Goal: Task Accomplishment & Management: Use online tool/utility

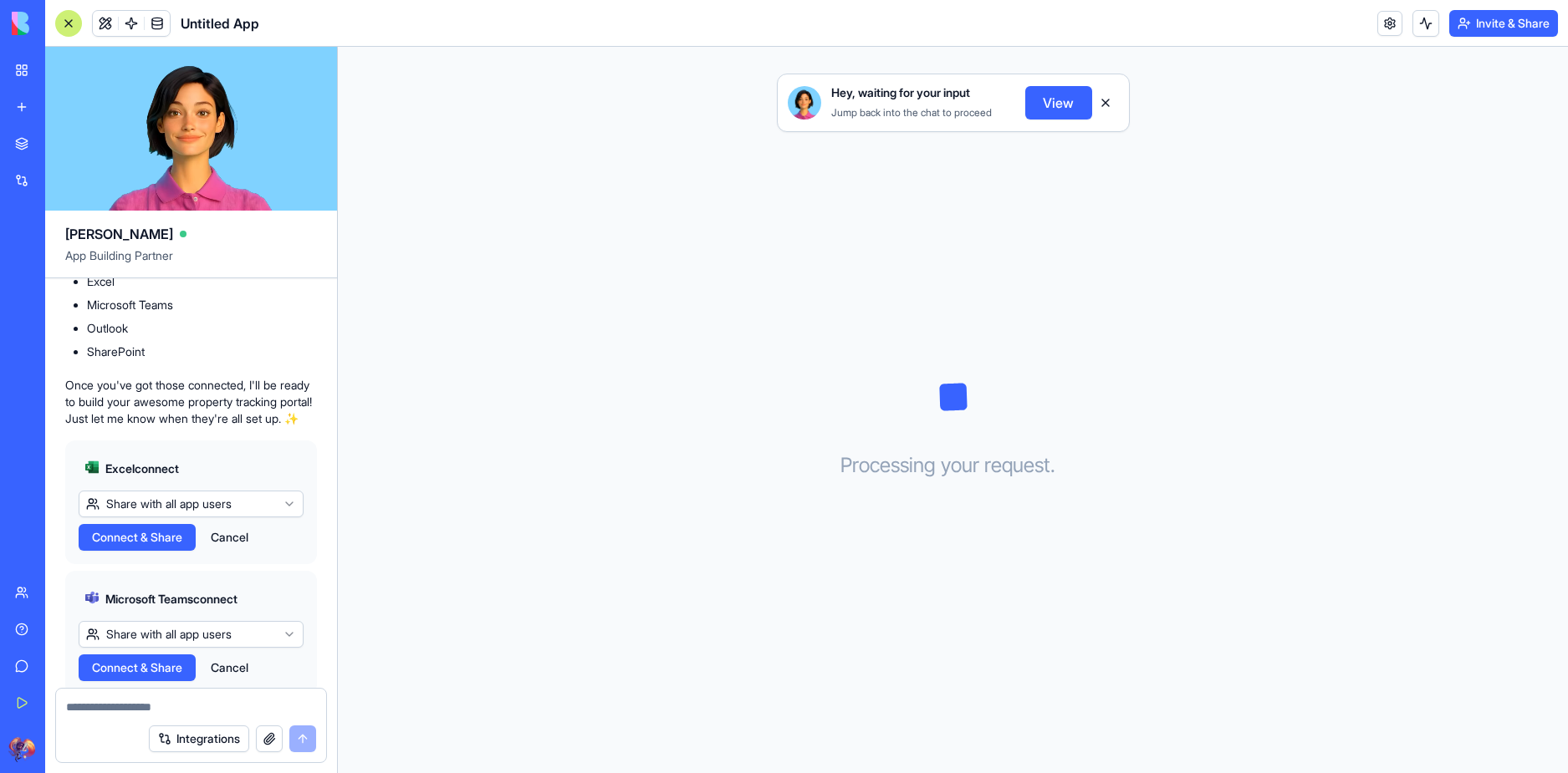
scroll to position [418, 0]
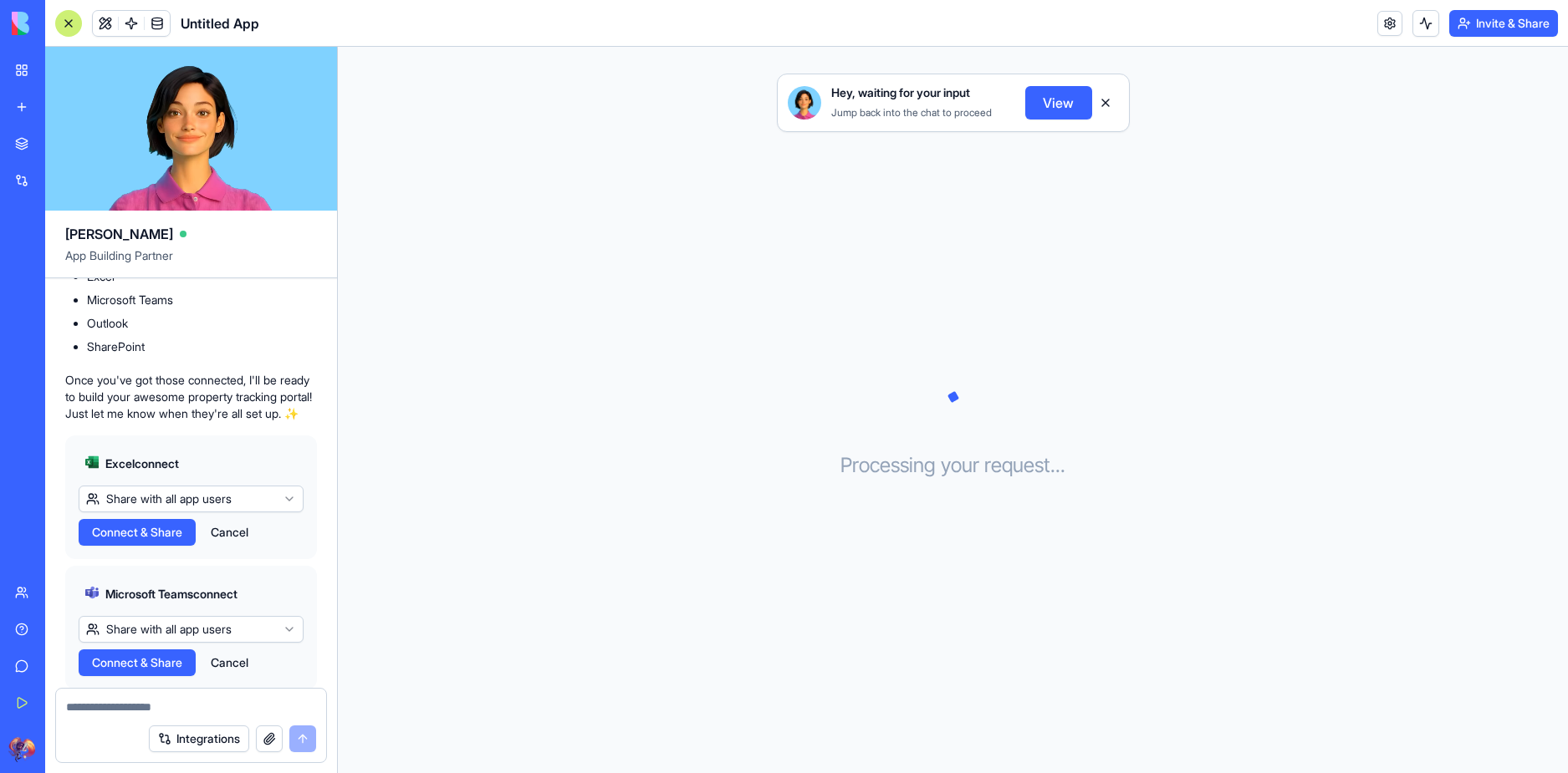
click at [235, 498] on html "BETA My Workspace New app Marketplace Integrations Recent Untitled App AI Logo …" at bounding box center [784, 386] width 1568 height 773
click at [239, 435] on html "BETA My Workspace New app Marketplace Integrations Recent Untitled App AI Logo …" at bounding box center [784, 386] width 1568 height 773
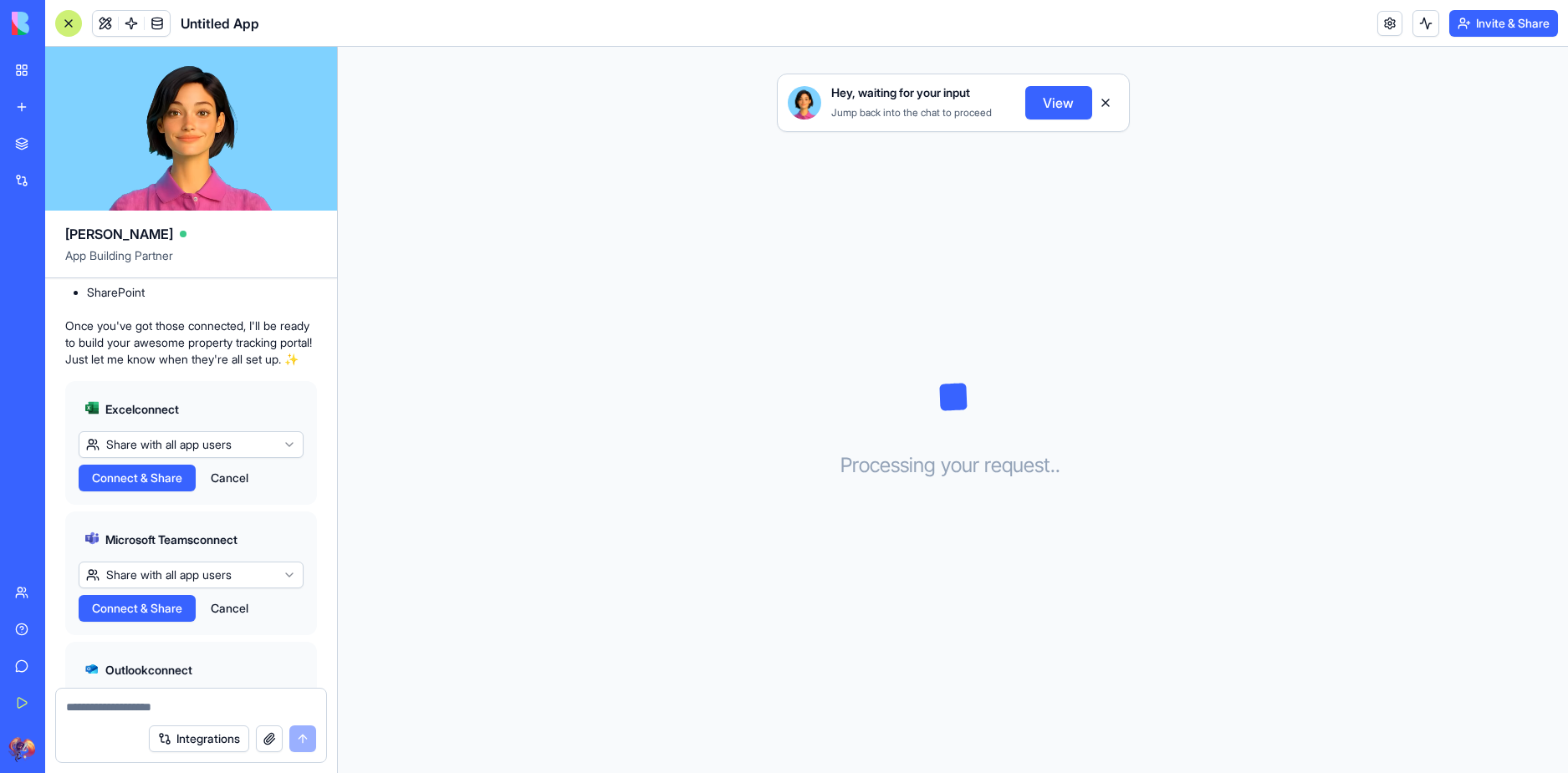
scroll to position [502, 0]
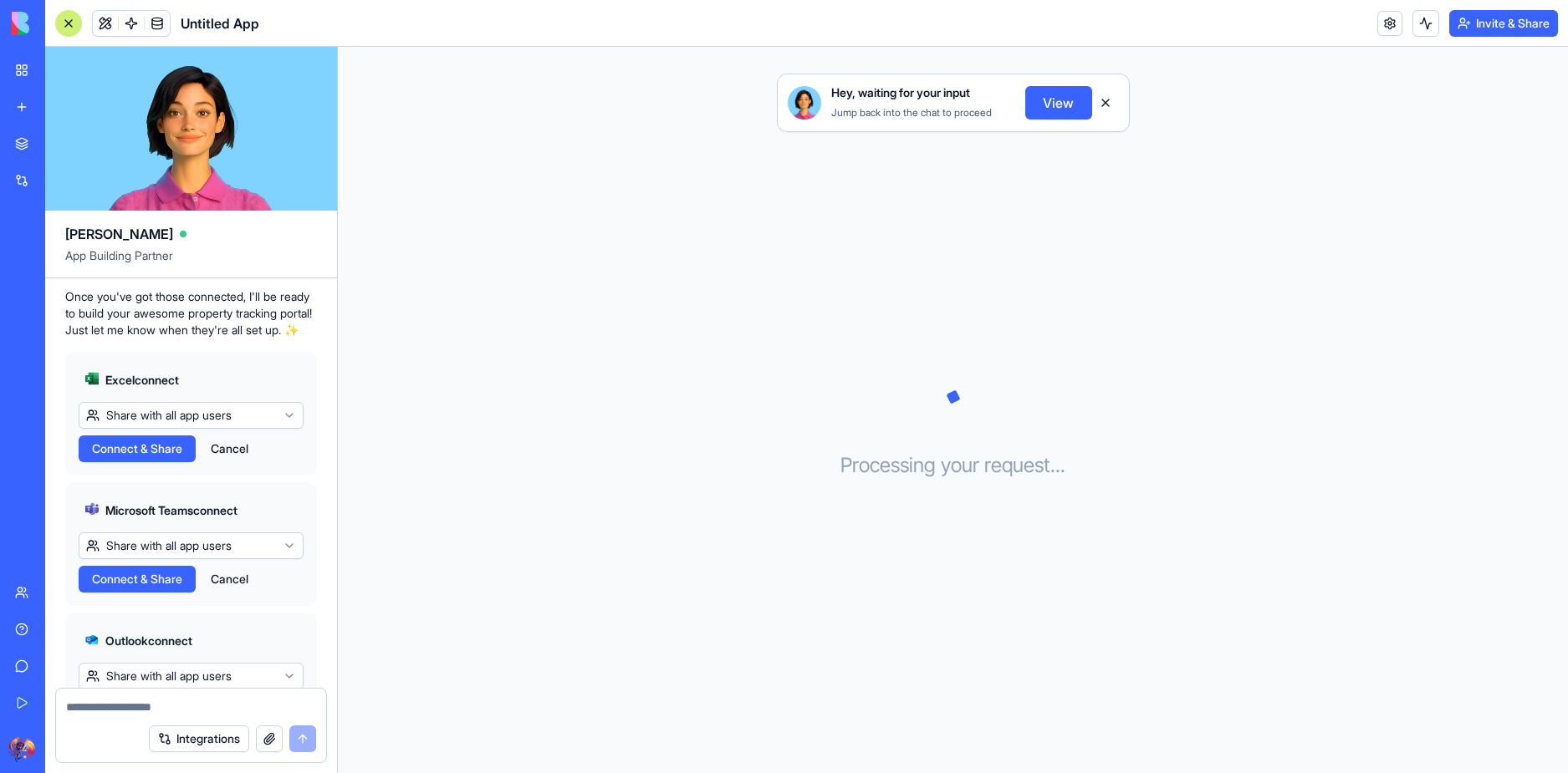
click at [147, 547] on html "BETA My Workspace New app Marketplace Integrations Recent Untitled App AI Logo …" at bounding box center [784, 386] width 1568 height 773
click at [290, 469] on html "BETA My Workspace New app Marketplace Integrations Recent Untitled App AI Logo …" at bounding box center [784, 386] width 1568 height 773
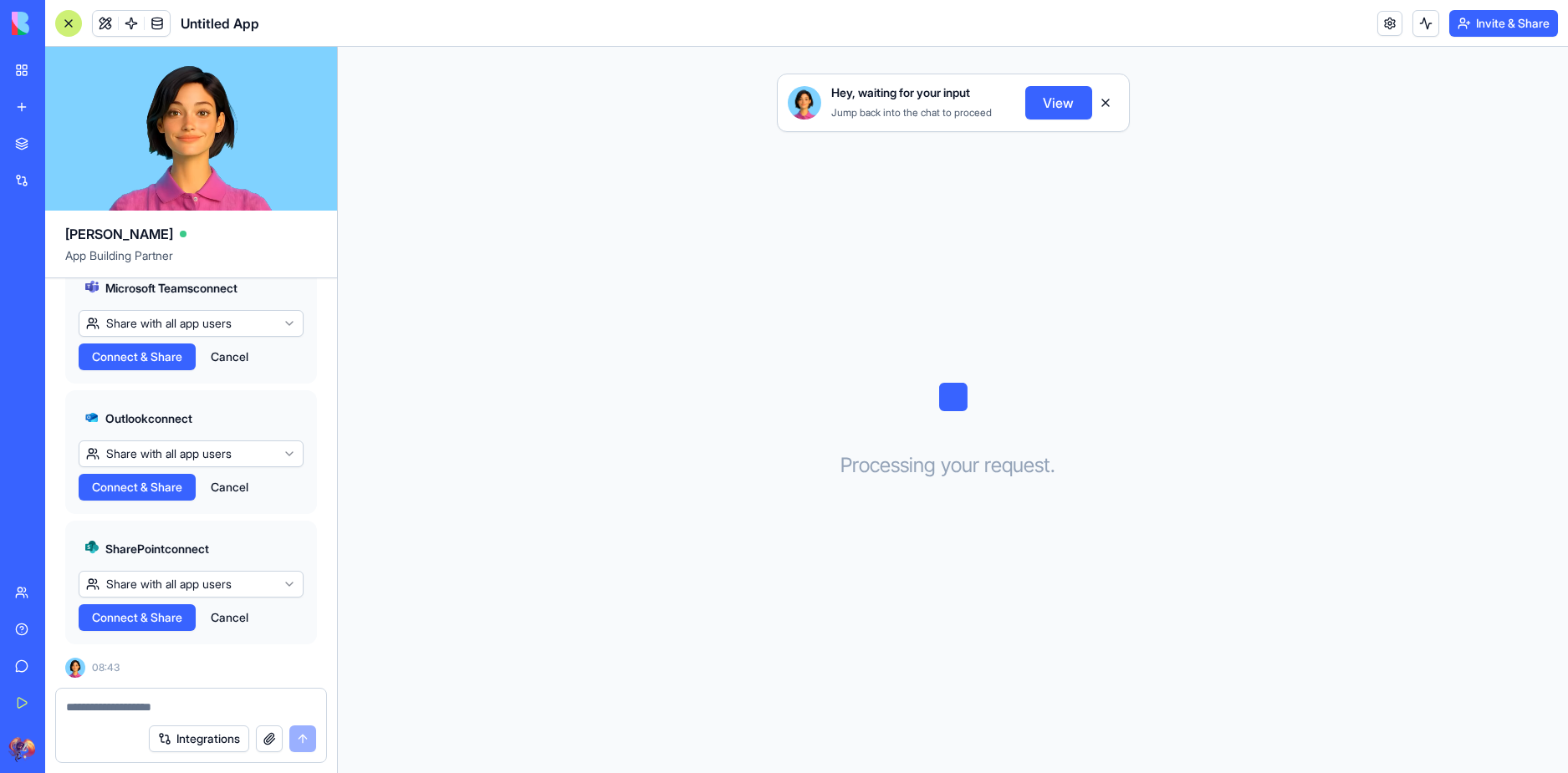
click at [194, 453] on html "BETA My Workspace New app Marketplace Integrations Recent Untitled App AI Logo …" at bounding box center [784, 386] width 1568 height 773
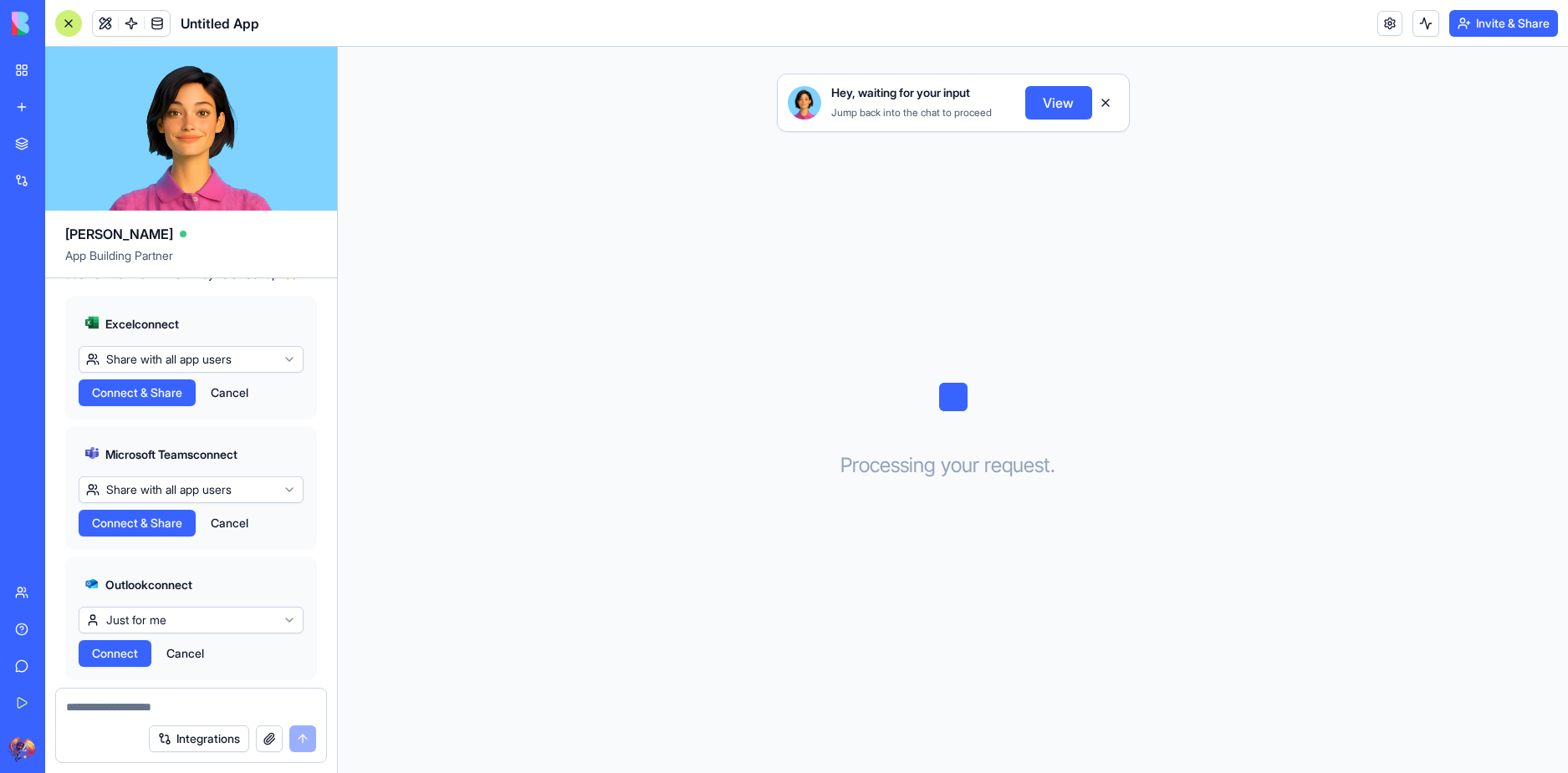
scroll to position [557, 0]
click at [85, 660] on button "Connect" at bounding box center [115, 654] width 73 height 27
